Goal: Feedback & Contribution: Contribute content

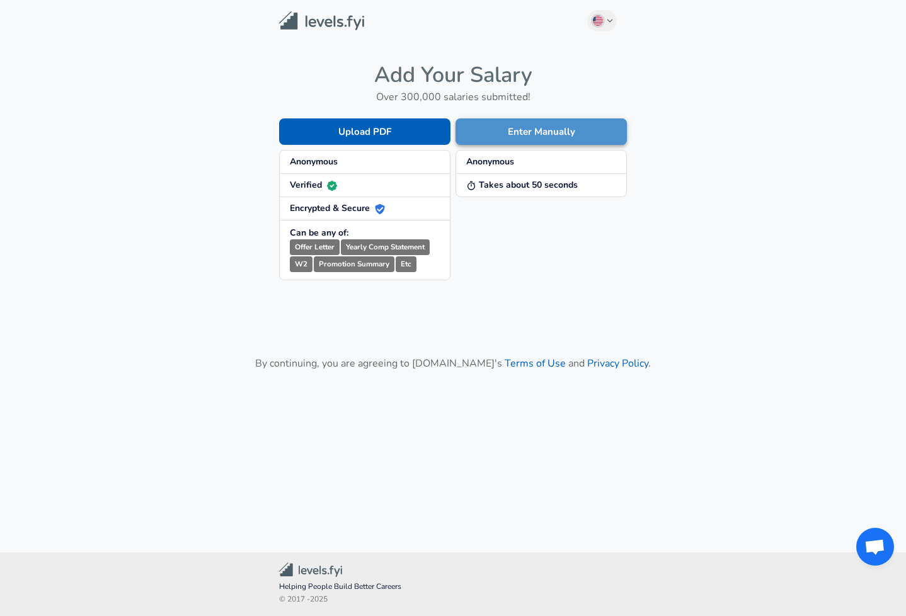
click at [488, 130] on button "Enter Manually" at bounding box center [541, 131] width 171 height 26
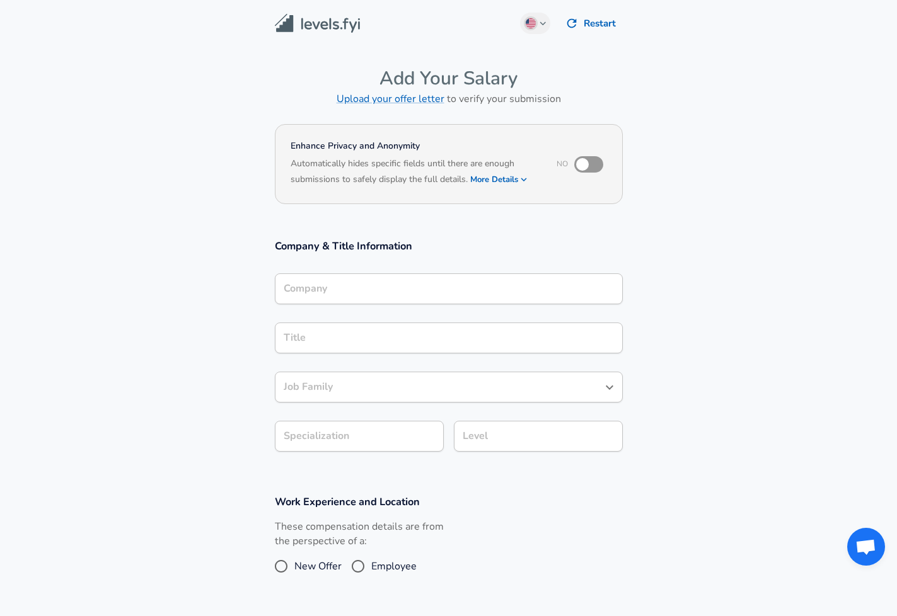
click at [826, 272] on section "Company & Title Information Company Company Title Title Job Family Job Family S…" at bounding box center [448, 352] width 897 height 256
click at [754, 207] on section "Enhance Privacy and Anonymity No Automatically hides specific fields until ther…" at bounding box center [448, 172] width 897 height 104
click at [787, 261] on section "Company & Title Information Company Company Title Title Job Family Job Family S…" at bounding box center [448, 352] width 897 height 256
click at [511, 188] on h6 "Based on your submission and the data points that we have already collected, we…" at bounding box center [449, 188] width 316 height 0
click at [527, 182] on icon "button" at bounding box center [523, 179] width 11 height 11
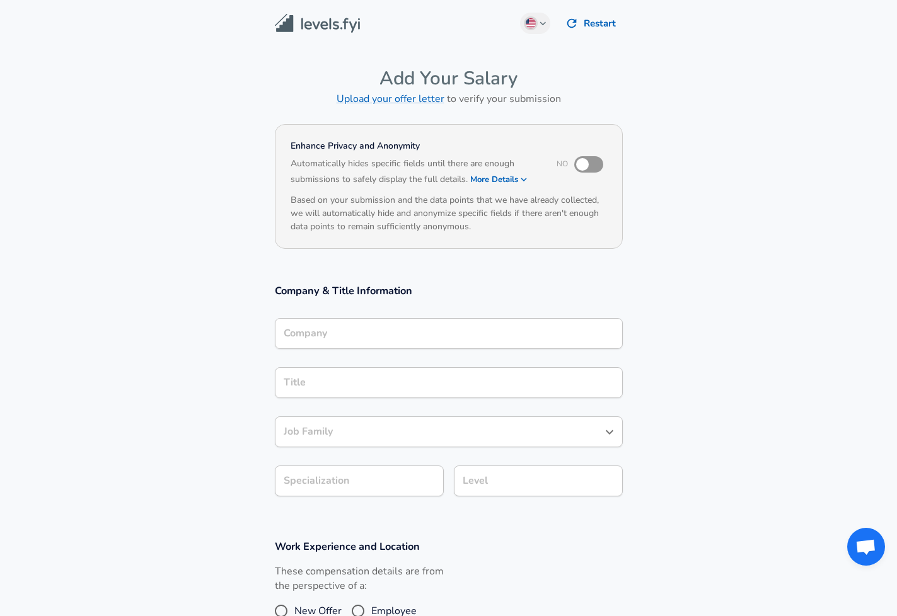
click at [525, 182] on icon "button" at bounding box center [523, 179] width 11 height 11
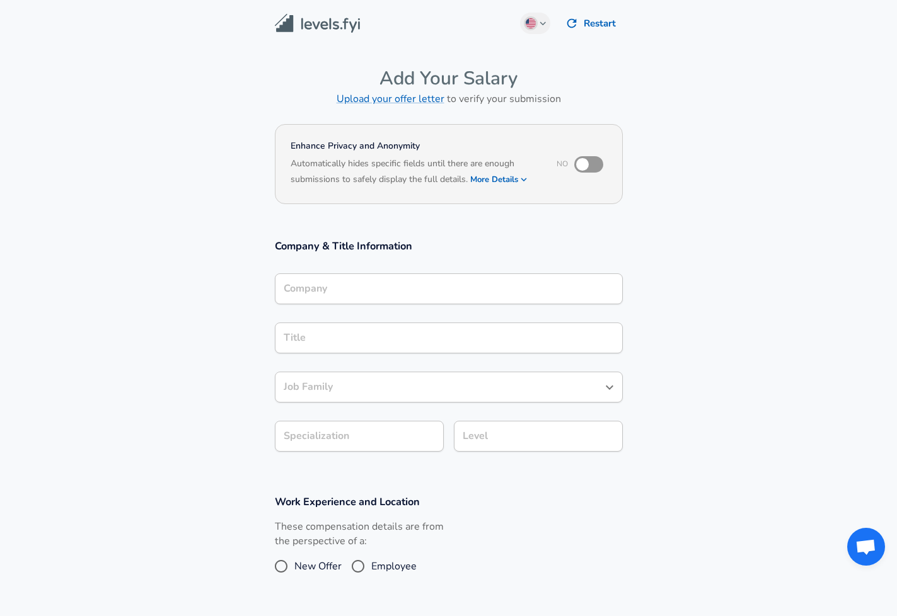
click at [401, 290] on input "Company" at bounding box center [448, 289] width 337 height 20
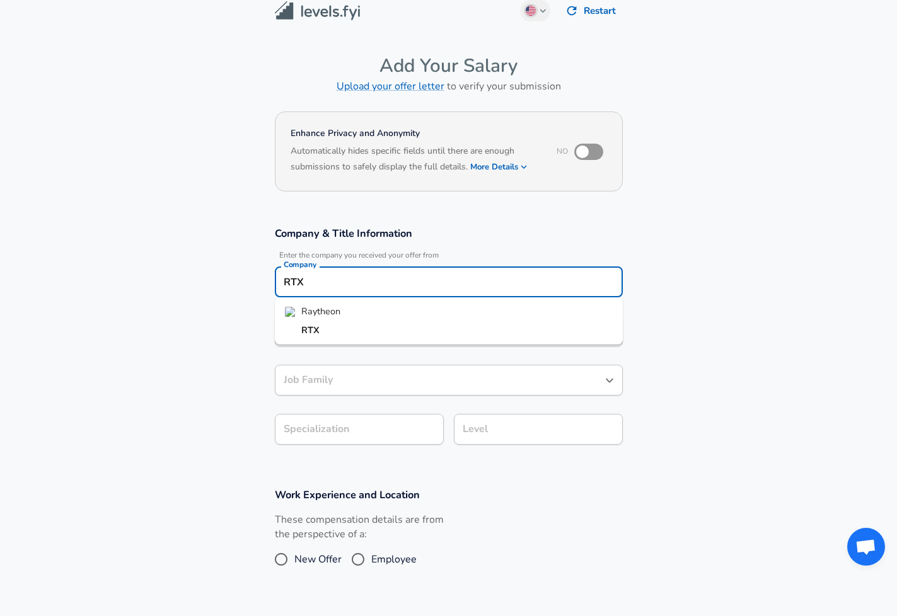
click at [353, 308] on li "Raytheon" at bounding box center [449, 312] width 348 height 19
click at [728, 342] on section "Company & Title Information Enter the company you received your offer from Comp…" at bounding box center [448, 343] width 897 height 262
drag, startPoint x: 352, startPoint y: 291, endPoint x: 243, endPoint y: 278, distance: 109.2
click at [243, 278] on section "Company & Title Information Enter the company you received your offer from Comp…" at bounding box center [448, 343] width 897 height 262
click at [314, 329] on strong "RTX" at bounding box center [310, 330] width 18 height 13
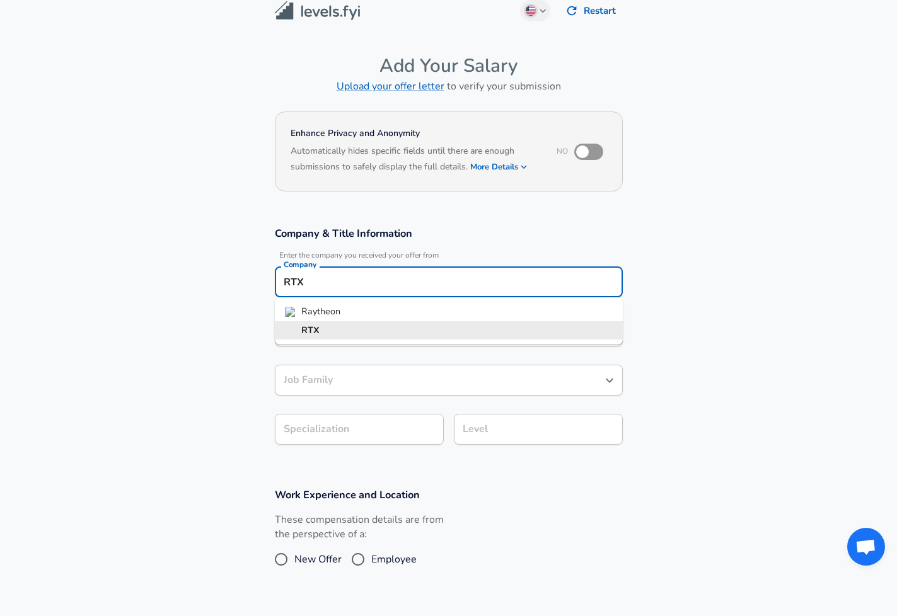
drag, startPoint x: 340, startPoint y: 286, endPoint x: 220, endPoint y: 270, distance: 120.8
click at [220, 270] on section "Company & Title Information Enter the company you received your offer from Comp…" at bounding box center [448, 343] width 897 height 262
click at [322, 313] on span "Raytheon" at bounding box center [320, 311] width 39 height 13
type input "Raytheon"
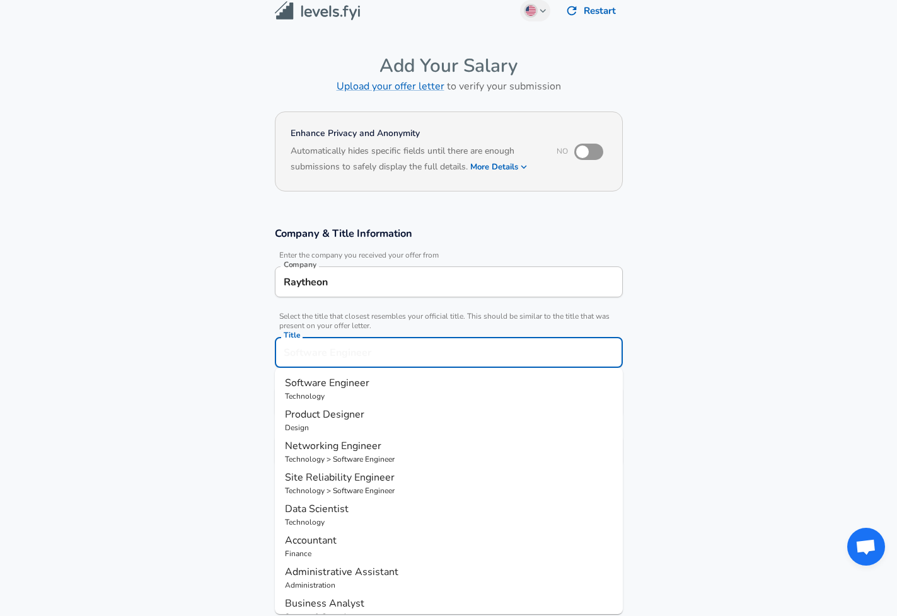
scroll to position [38, 0]
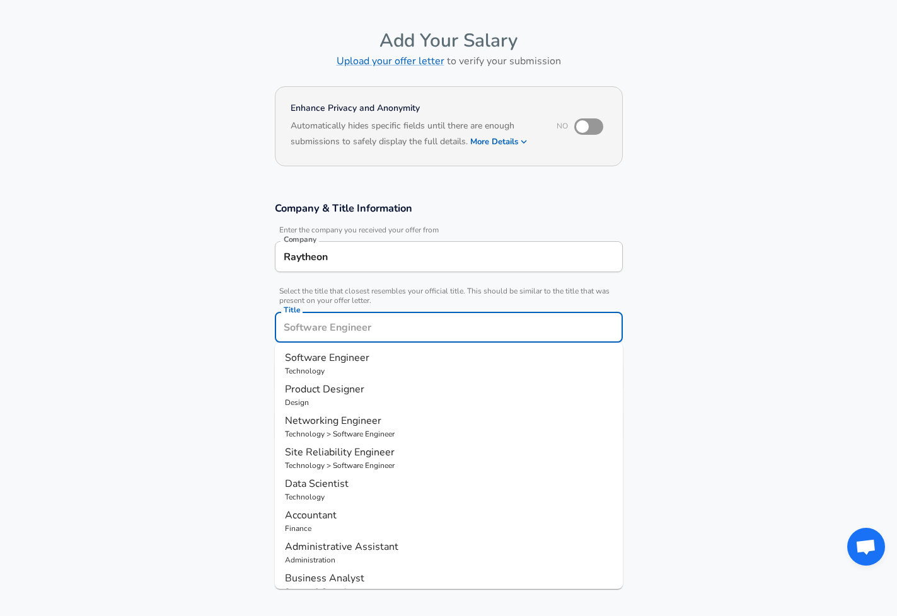
click at [331, 326] on input "Title" at bounding box center [448, 328] width 337 height 20
click at [418, 355] on p "Software Engineer" at bounding box center [449, 357] width 328 height 15
type input "Software Engineer"
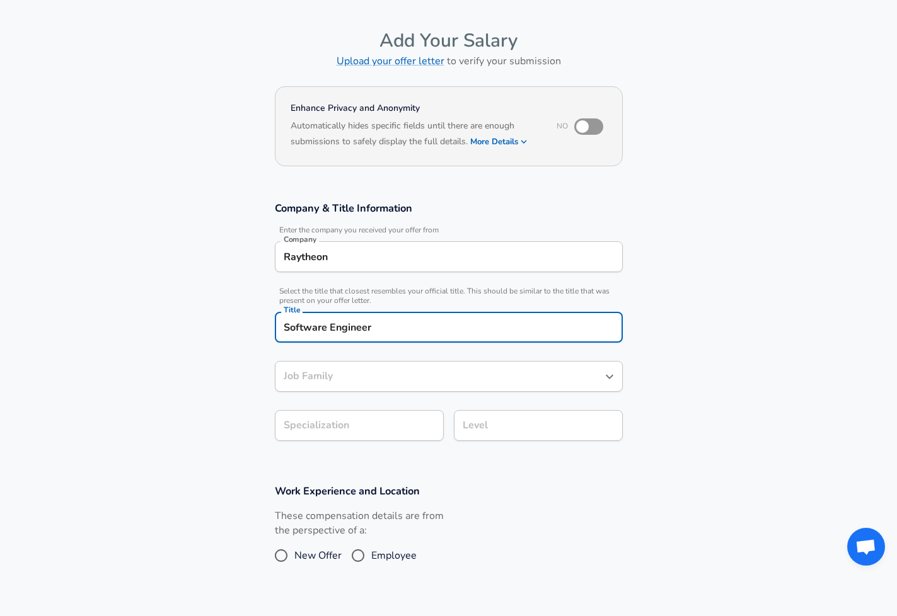
type input "Software Engineer"
click at [355, 434] on body "English ([GEOGRAPHIC_DATA]) Change Restart Add Your Salary Upload your offer le…" at bounding box center [448, 270] width 897 height 616
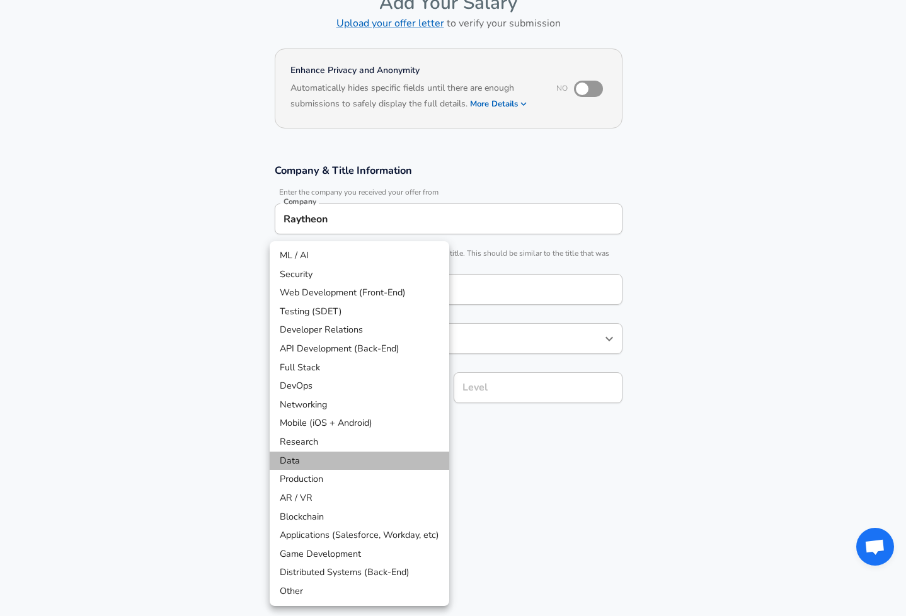
click at [369, 459] on li "Data" at bounding box center [360, 461] width 180 height 19
type input "Data"
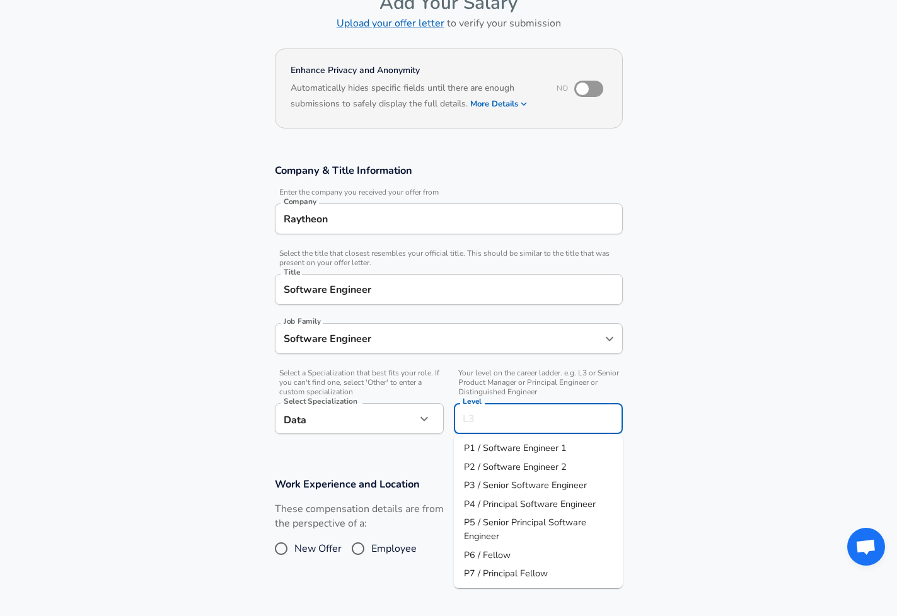
scroll to position [101, 0]
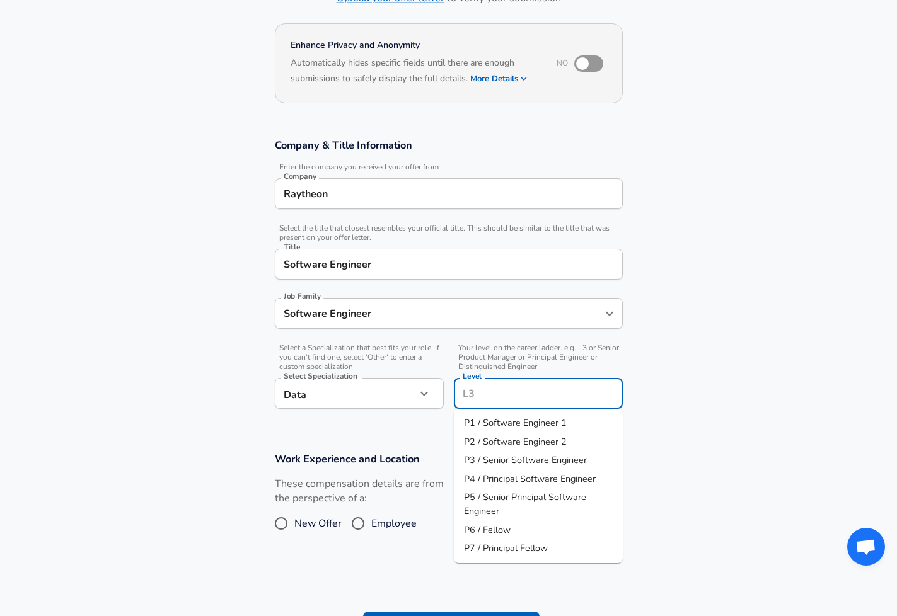
click at [497, 390] on input "Level" at bounding box center [538, 394] width 158 height 20
click at [505, 464] on span "P3 / Senior Software Engineer" at bounding box center [525, 460] width 123 height 13
type input "P3 / Senior Software Engineer"
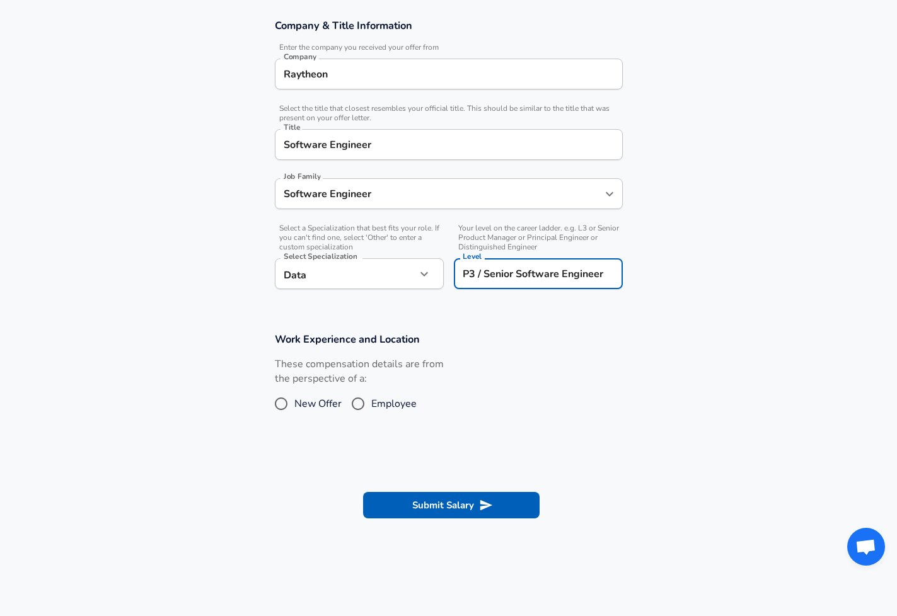
scroll to position [227, 0]
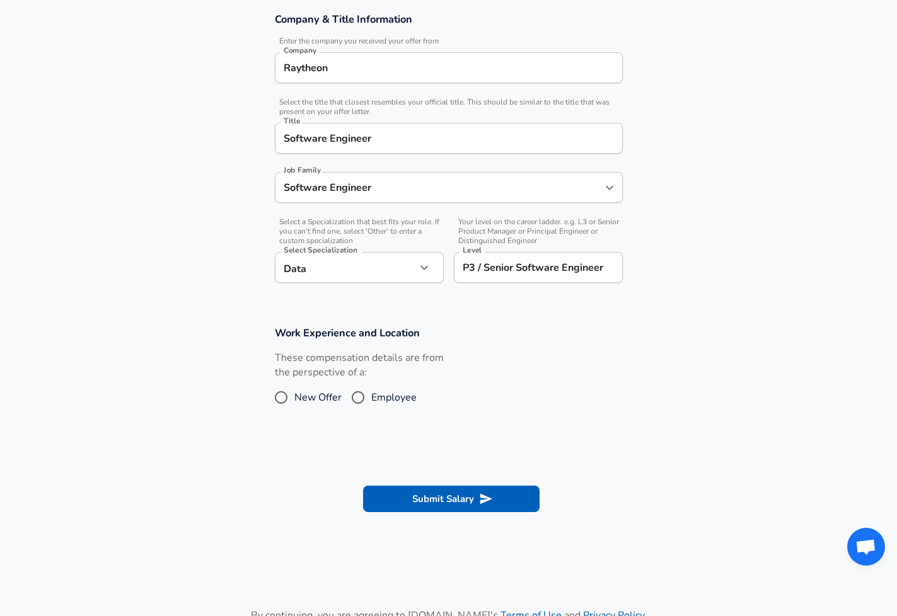
click at [398, 405] on label "Employee" at bounding box center [381, 398] width 72 height 20
click at [371, 405] on input "Employee" at bounding box center [358, 398] width 26 height 20
radio input "true"
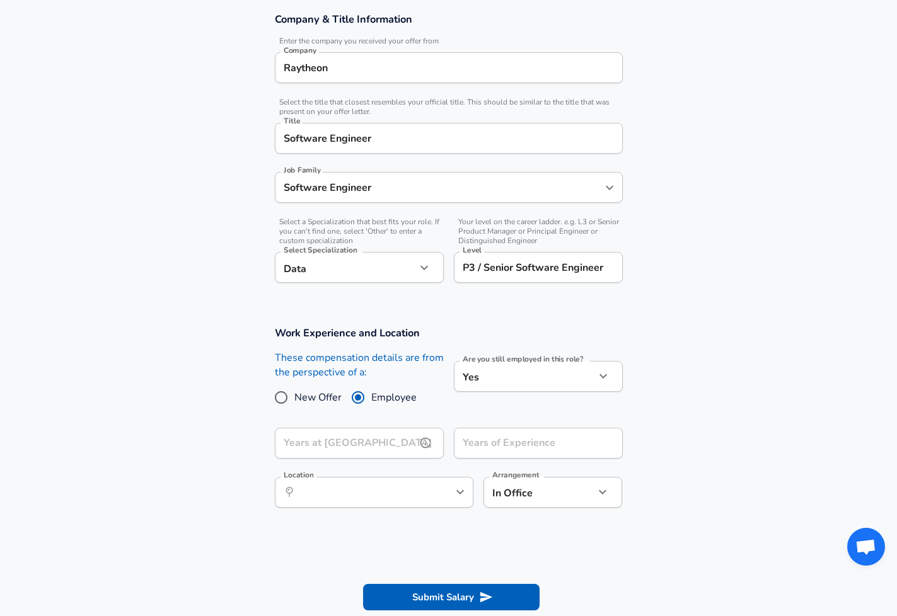
click at [377, 453] on input "Years at [GEOGRAPHIC_DATA]" at bounding box center [345, 443] width 141 height 31
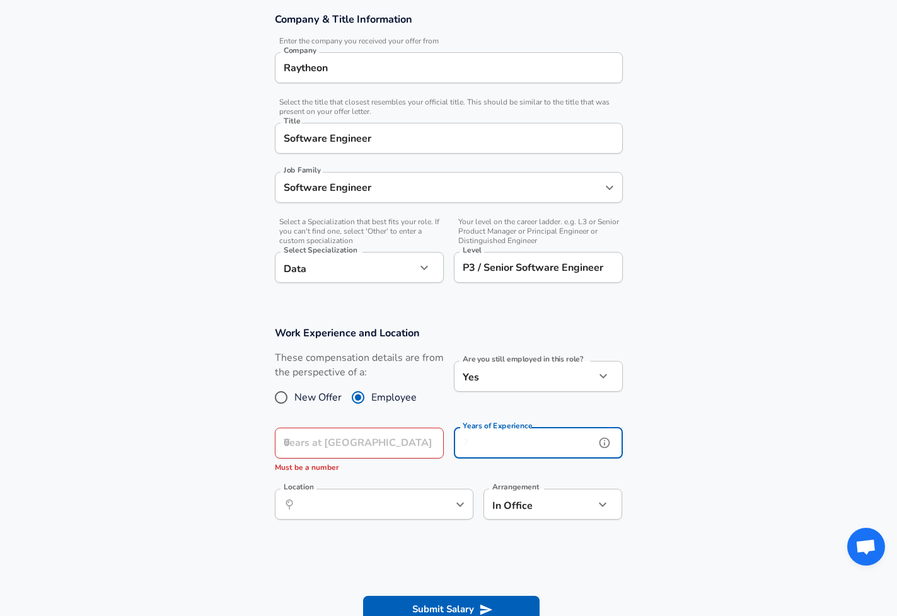
click at [482, 448] on input "Years of Experience" at bounding box center [524, 443] width 141 height 31
click at [373, 443] on input "Years at [GEOGRAPHIC_DATA]" at bounding box center [345, 443] width 141 height 31
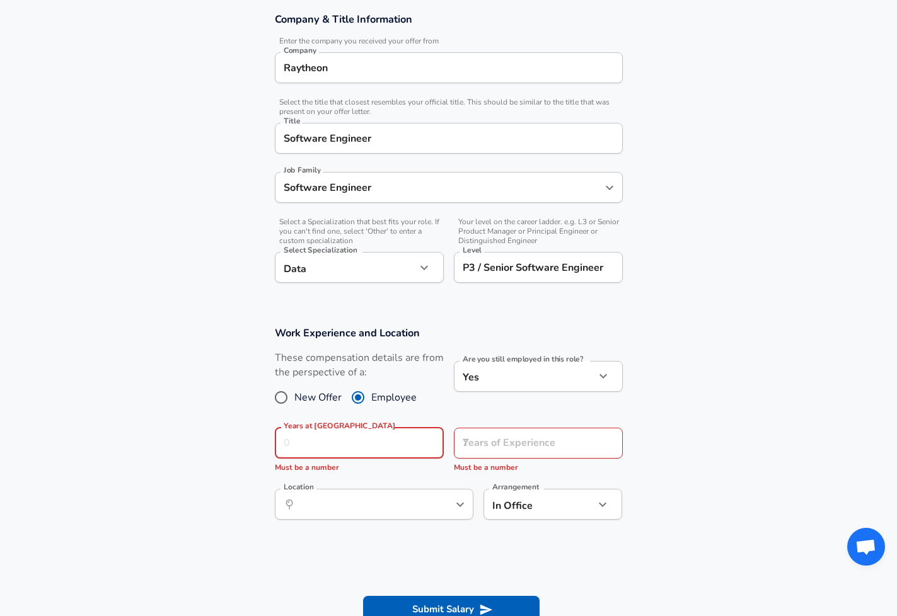
click at [698, 394] on section "Work Experience and Location These compensation details are from the perspectiv…" at bounding box center [448, 429] width 897 height 237
click at [391, 441] on input "Years at [GEOGRAPHIC_DATA]" at bounding box center [345, 443] width 141 height 31
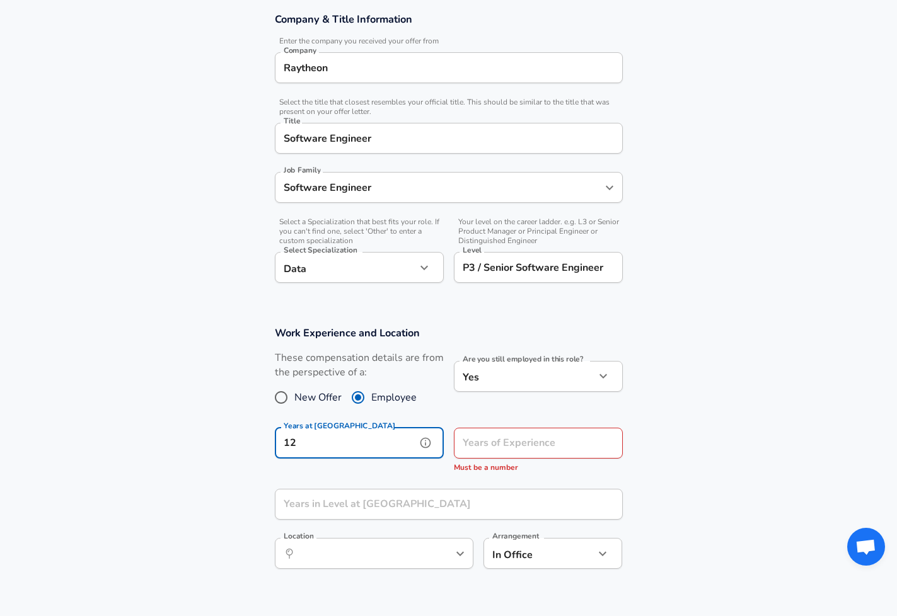
type input "12"
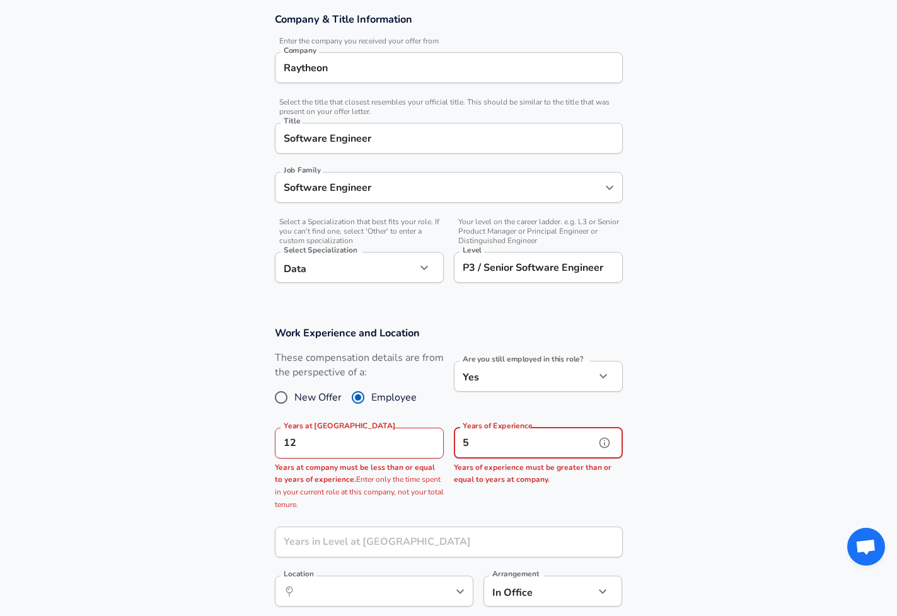
type input "5"
drag, startPoint x: 316, startPoint y: 450, endPoint x: 257, endPoint y: 444, distance: 59.5
click at [257, 444] on section "Work Experience and Location These compensation details are from the perspectiv…" at bounding box center [448, 473] width 897 height 324
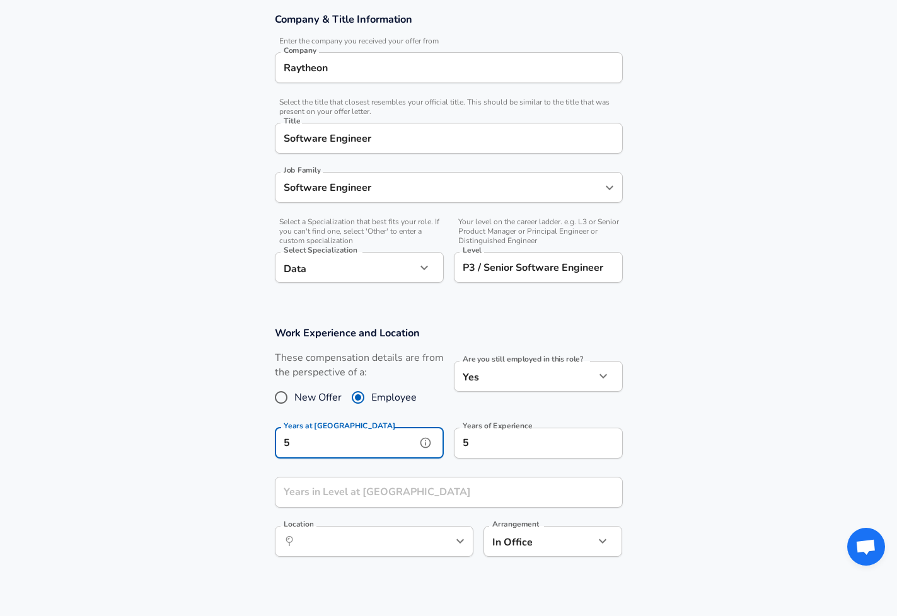
type input "5"
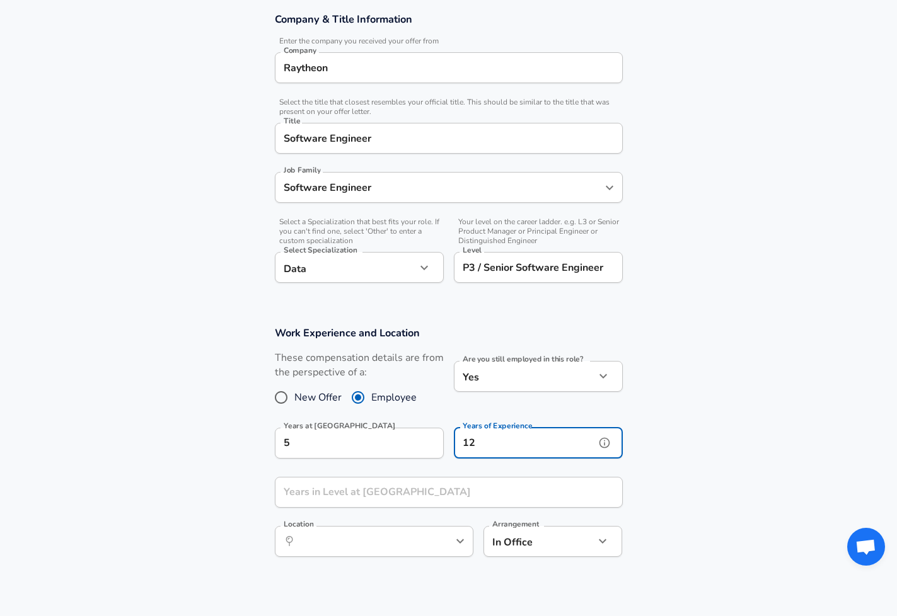
type input "12"
click at [436, 492] on input "Years in Level at [GEOGRAPHIC_DATA]" at bounding box center [435, 492] width 320 height 31
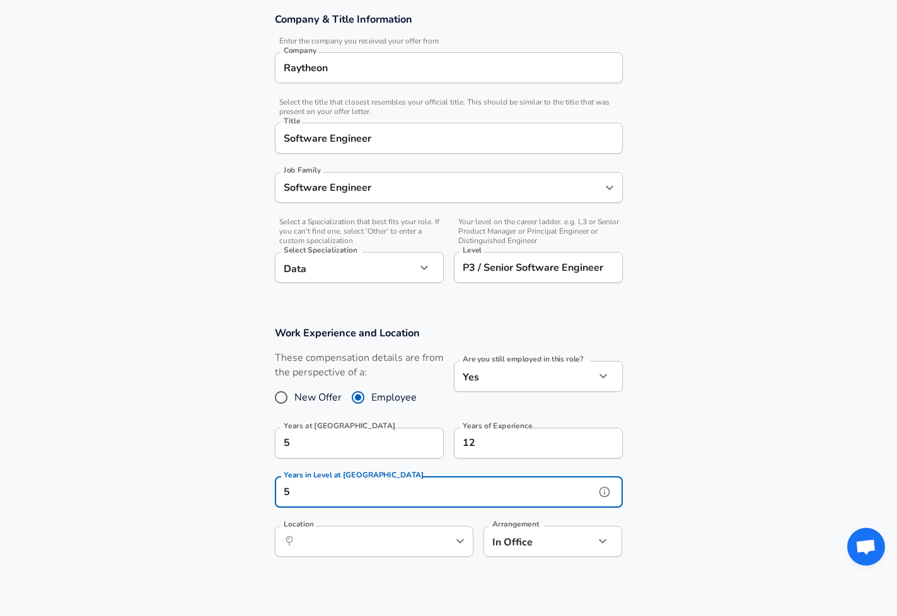
type input "5"
click at [794, 343] on section "Work Experience and Location These compensation details are from the perspectiv…" at bounding box center [448, 448] width 897 height 274
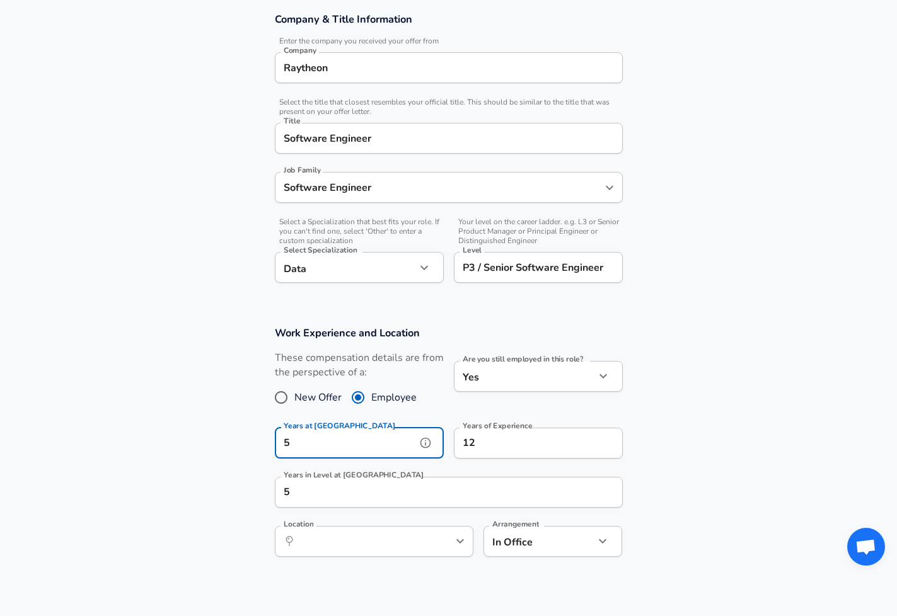
drag, startPoint x: 327, startPoint y: 440, endPoint x: 243, endPoint y: 436, distance: 84.6
click at [243, 436] on section "Work Experience and Location These compensation details are from the perspectiv…" at bounding box center [448, 448] width 897 height 274
type input "12"
click at [239, 431] on section "Work Experience and Location These compensation details are from the perspectiv…" at bounding box center [448, 448] width 897 height 274
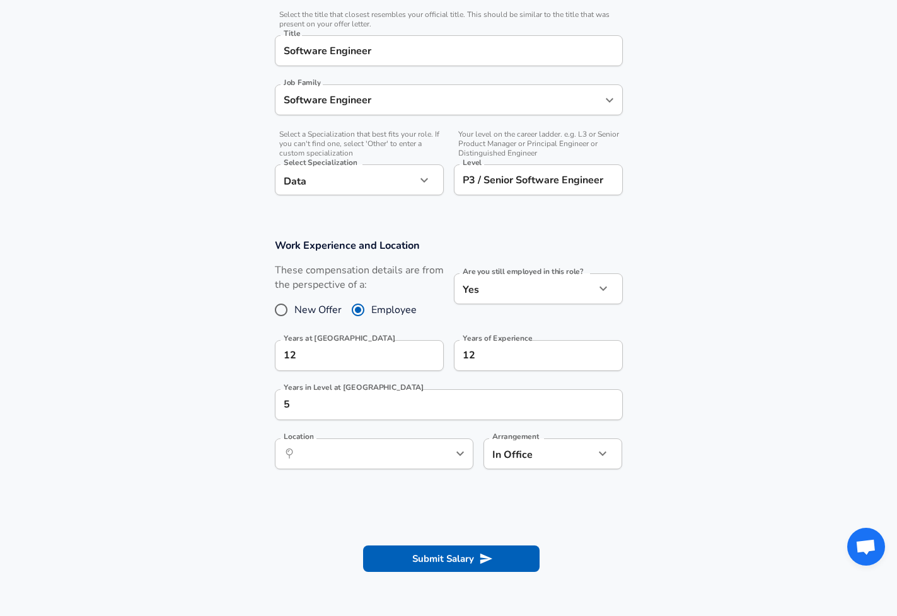
scroll to position [353, 0]
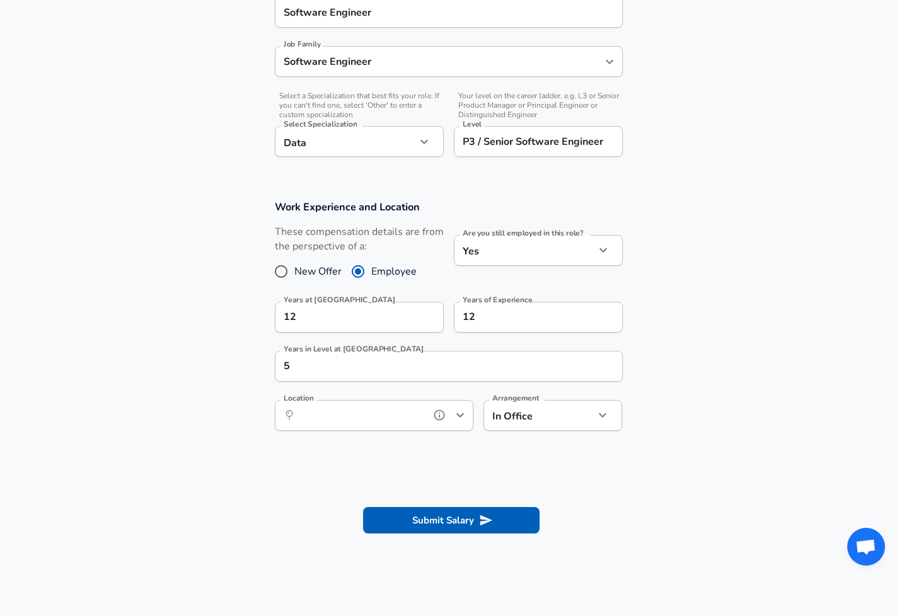
click at [361, 416] on input "Location" at bounding box center [360, 416] width 129 height 20
type input "r"
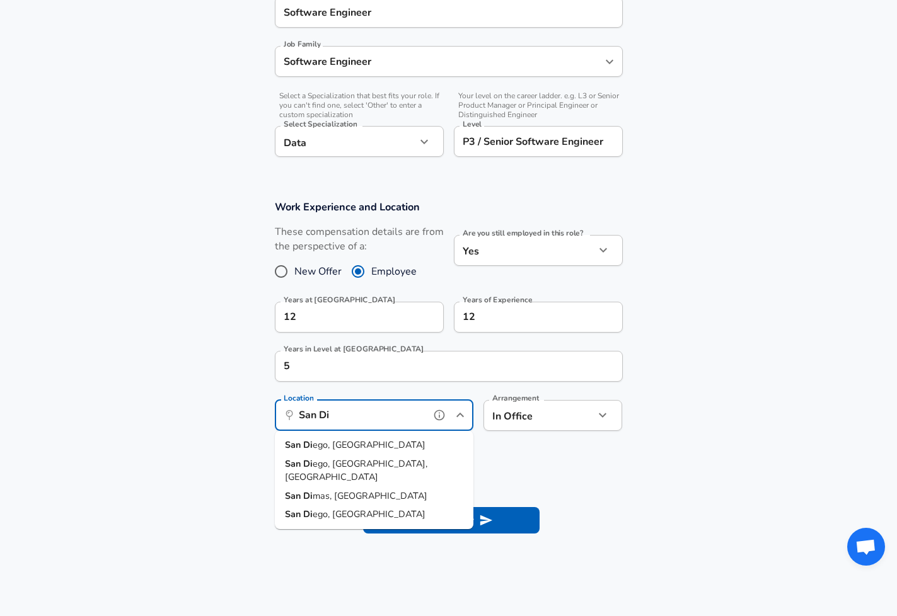
drag, startPoint x: 345, startPoint y: 446, endPoint x: 534, endPoint y: 413, distance: 192.0
click at [344, 446] on li "San Di ego, [GEOGRAPHIC_DATA]" at bounding box center [374, 445] width 199 height 19
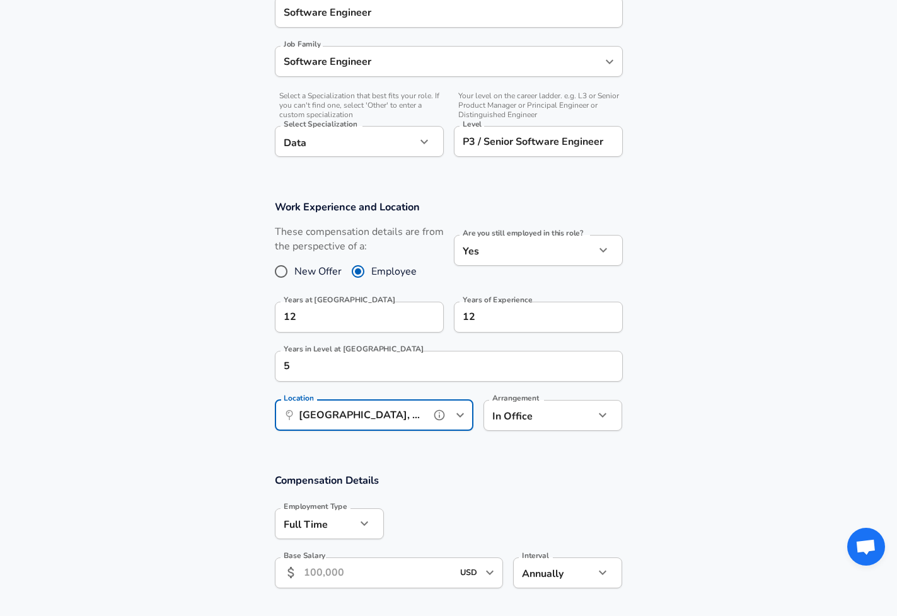
type input "[GEOGRAPHIC_DATA], [GEOGRAPHIC_DATA]"
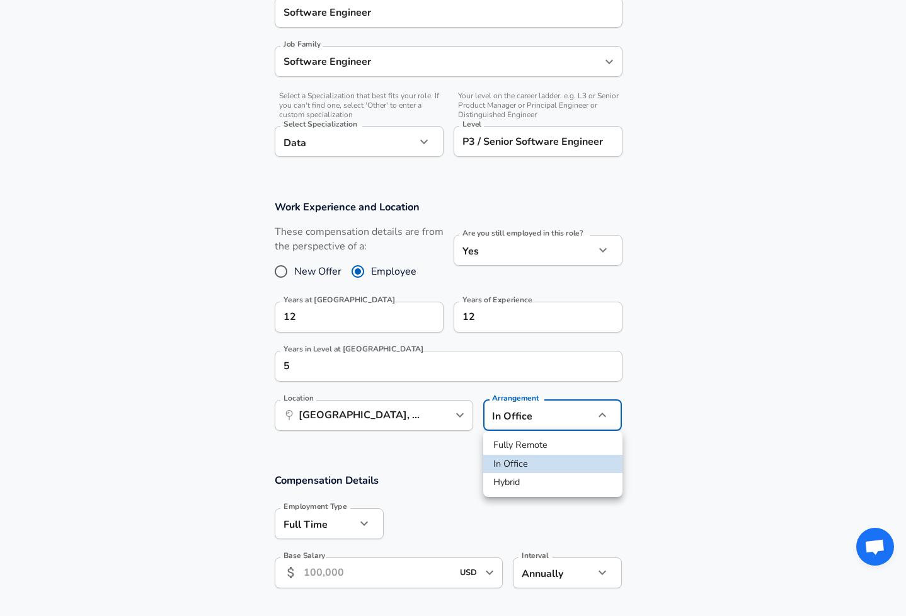
click at [522, 447] on li "Fully Remote" at bounding box center [552, 445] width 139 height 19
type input "remote"
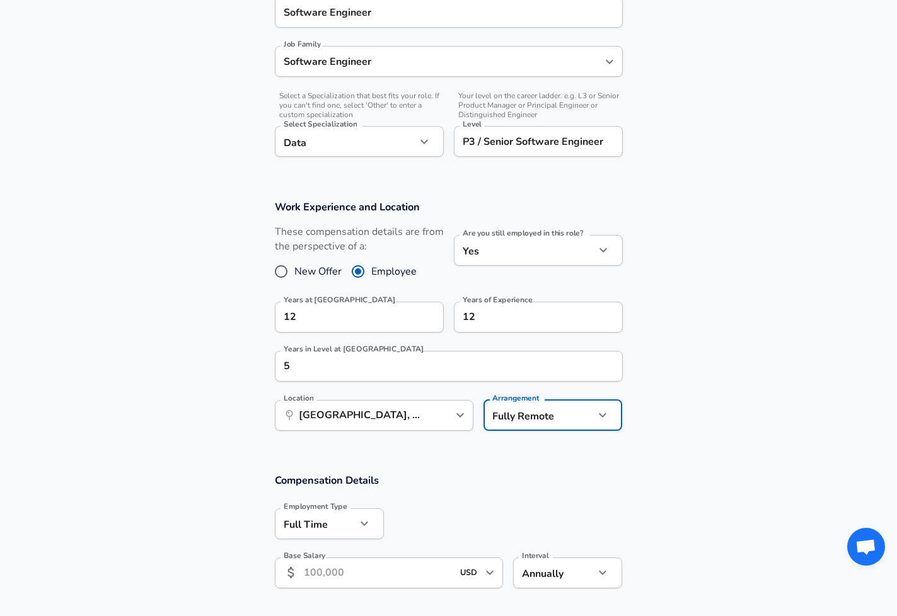
click at [707, 448] on section "Work Experience and Location These compensation details are from the perspectiv…" at bounding box center [448, 322] width 897 height 274
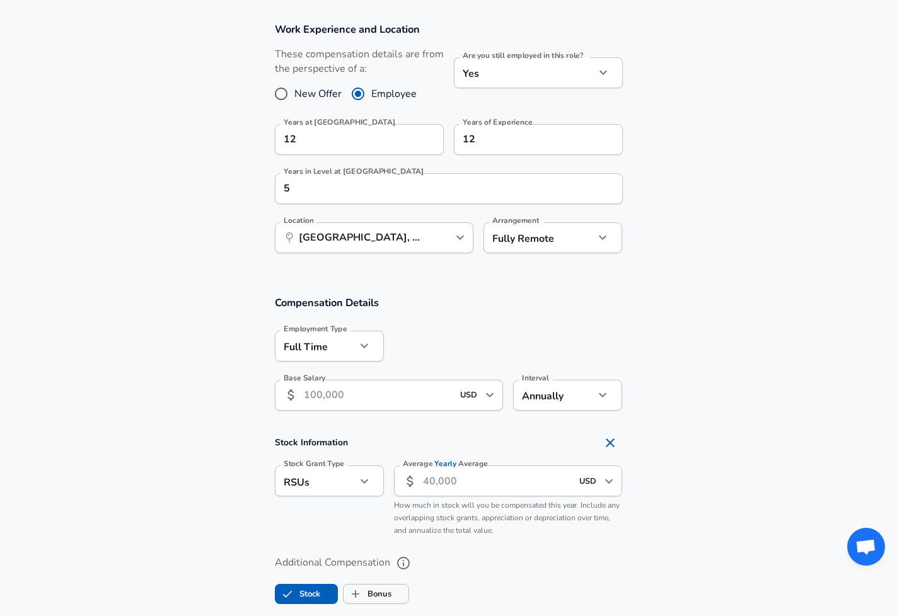
scroll to position [542, 0]
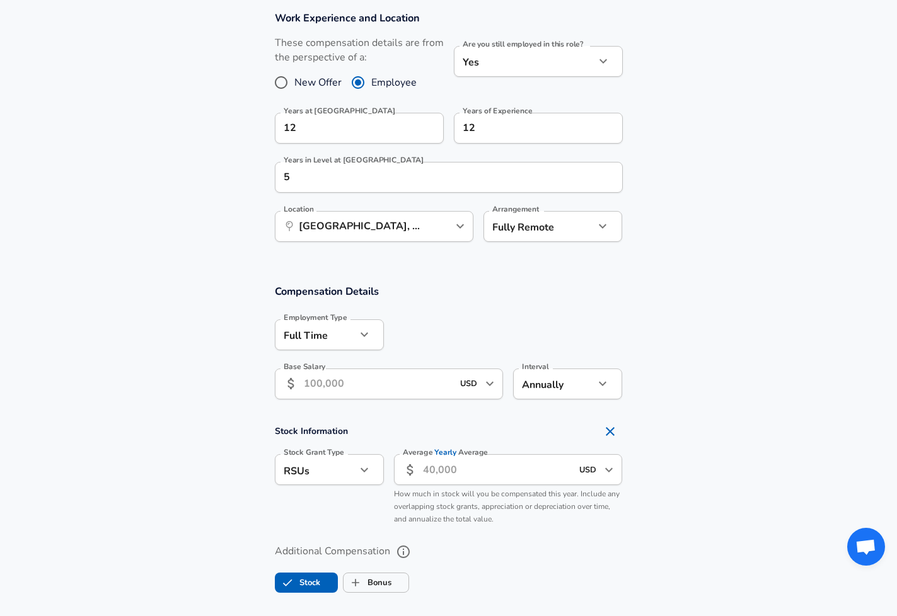
click at [357, 383] on input "Base Salary" at bounding box center [378, 384] width 149 height 31
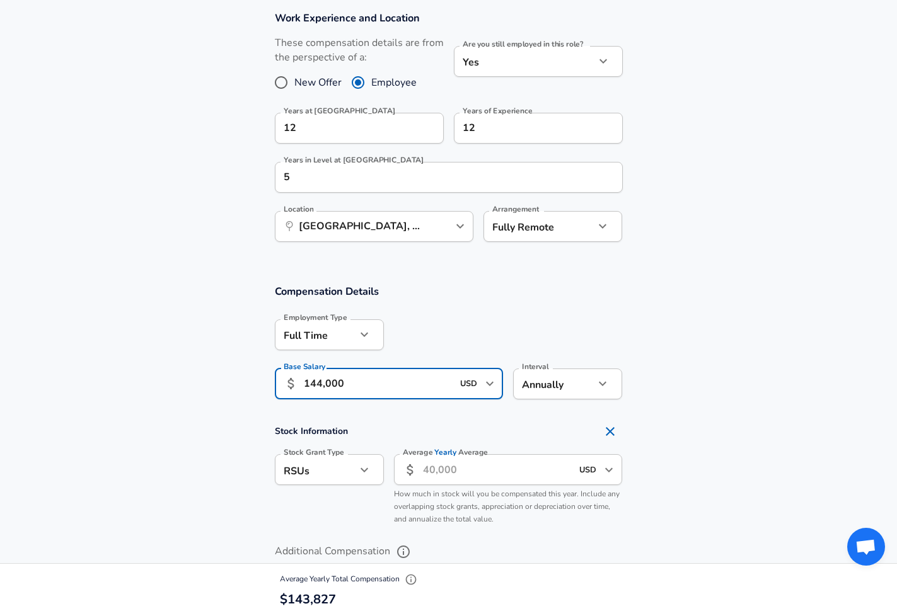
type input "144,000"
click at [692, 286] on section "Compensation Details Employment Type [DEMOGRAPHIC_DATA] full_time Employment Ty…" at bounding box center [448, 346] width 897 height 124
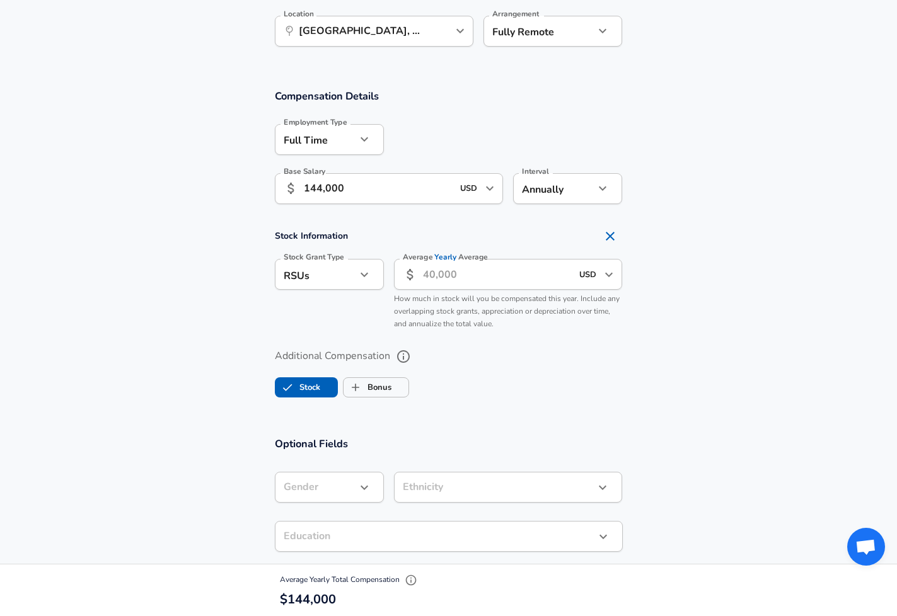
scroll to position [731, 0]
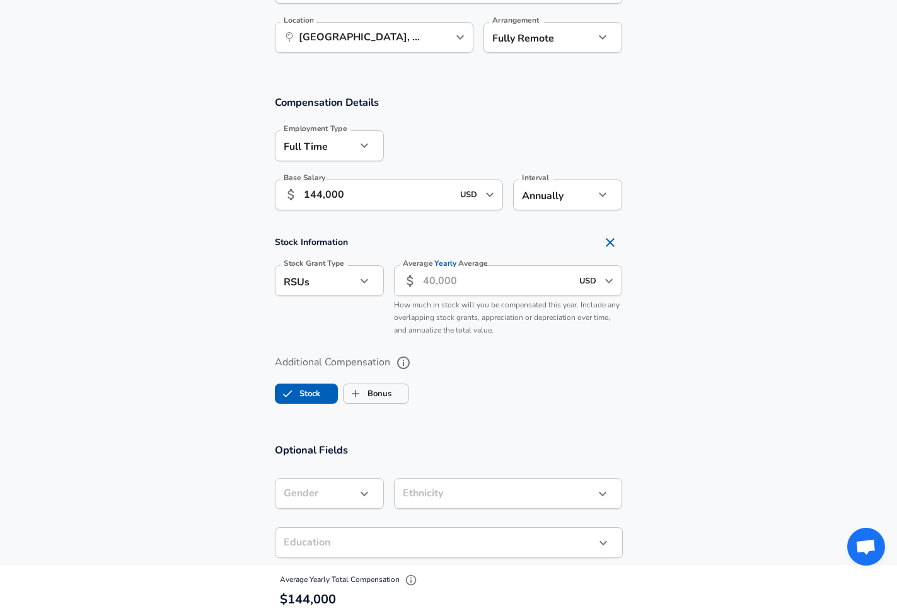
click at [470, 286] on input "Average Yearly Average" at bounding box center [497, 280] width 149 height 31
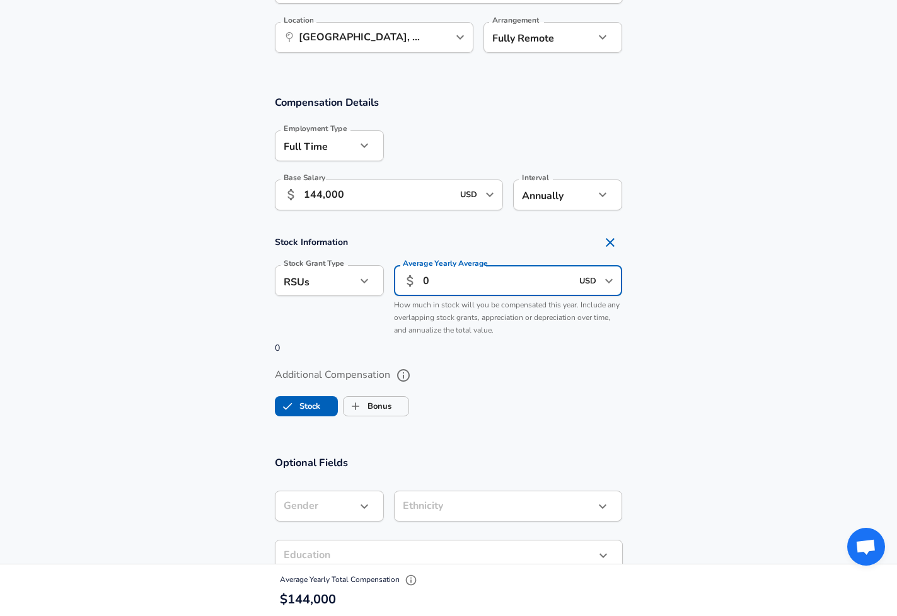
type input "0"
click at [844, 274] on section "Stock Information Stock Grant Type RSUs stock Stock Grant Type Average Yearly A…" at bounding box center [448, 292] width 897 height 125
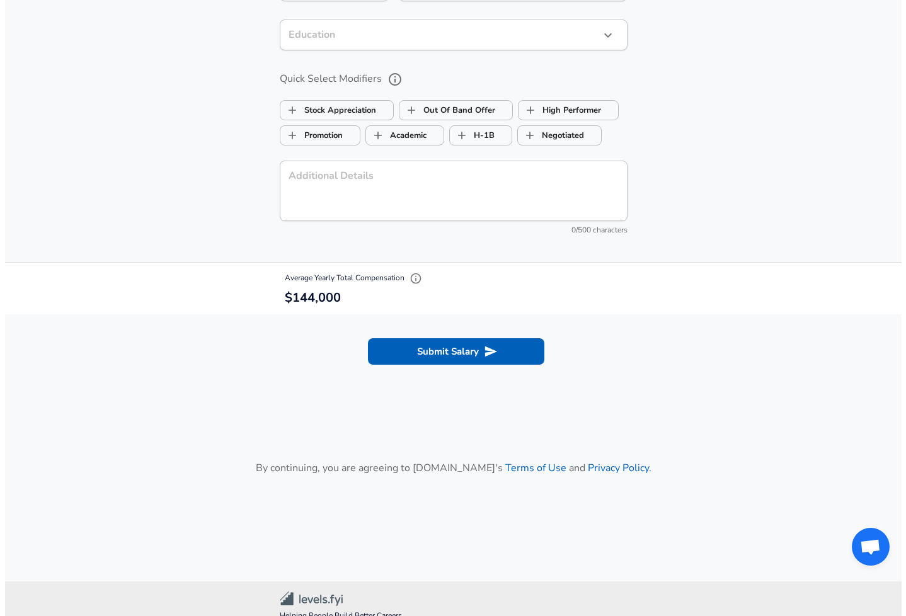
scroll to position [1261, 0]
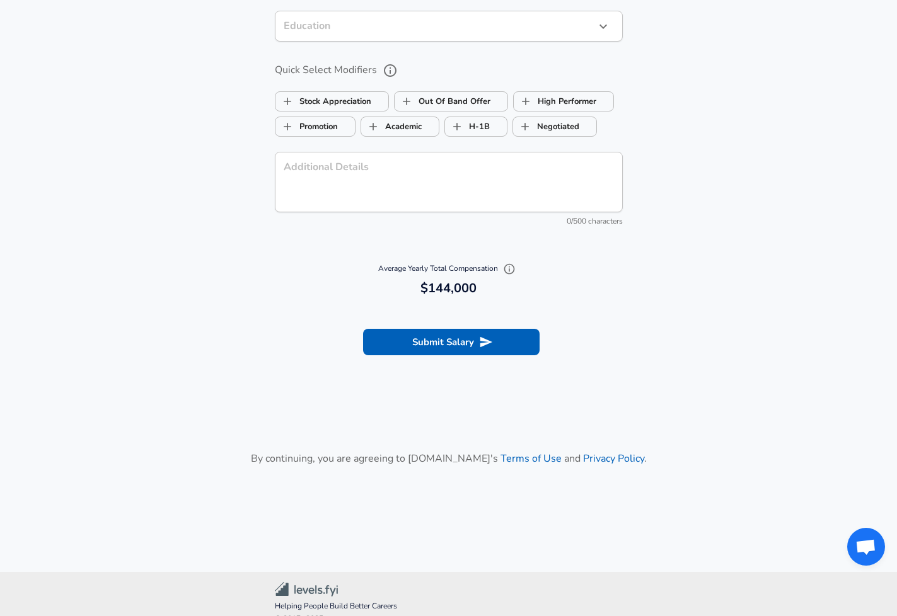
click at [525, 343] on button "Submit Salary" at bounding box center [451, 342] width 176 height 26
